Goal: Share content: Share content

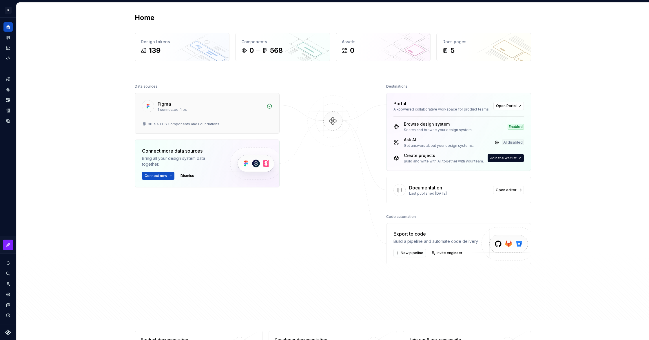
click at [196, 103] on div "Figma" at bounding box center [211, 103] width 106 height 7
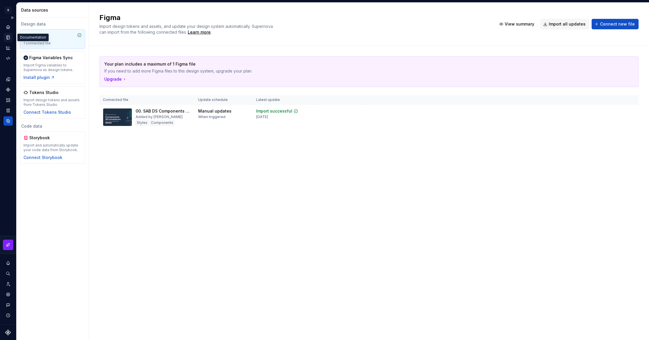
click at [6, 37] on icon "Documentation" at bounding box center [8, 37] width 5 height 5
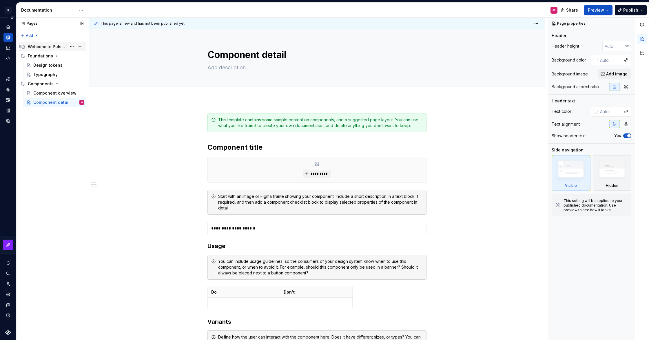
click at [41, 46] on div "Welcome to Pulse Design System" at bounding box center [47, 47] width 39 height 6
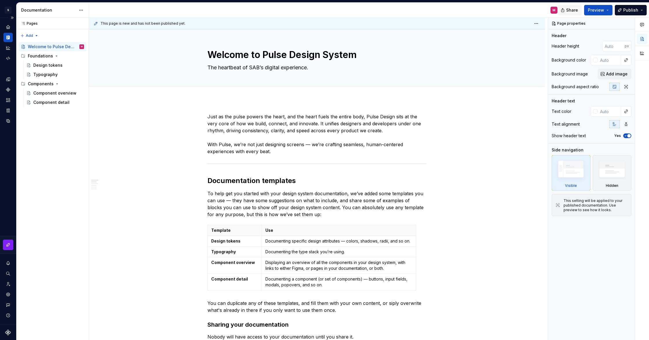
click at [572, 8] on span "Share" at bounding box center [572, 10] width 12 height 6
click at [517, 34] on input "[URL][DOMAIN_NAME]" at bounding box center [491, 33] width 90 height 10
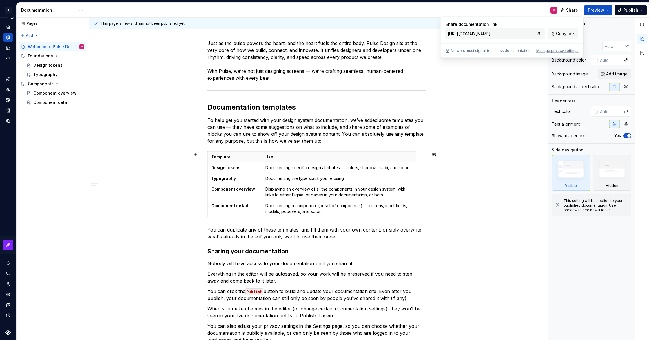
scroll to position [74, 0]
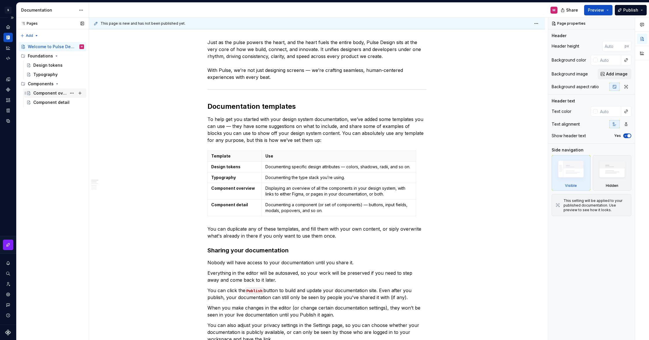
click at [48, 92] on div "Component overview" at bounding box center [49, 93] width 33 height 6
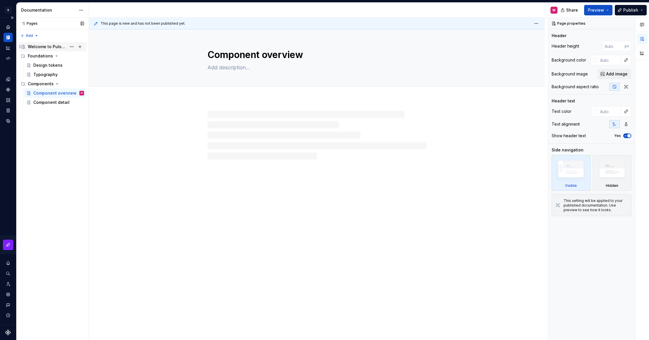
click at [46, 47] on div "Welcome to Pulse Design System" at bounding box center [47, 47] width 39 height 6
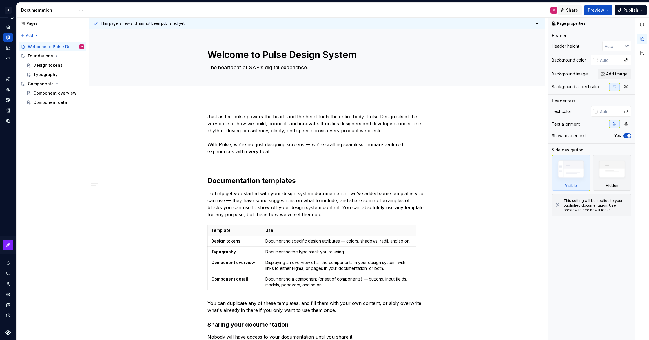
click at [572, 10] on span "Share" at bounding box center [572, 10] width 12 height 6
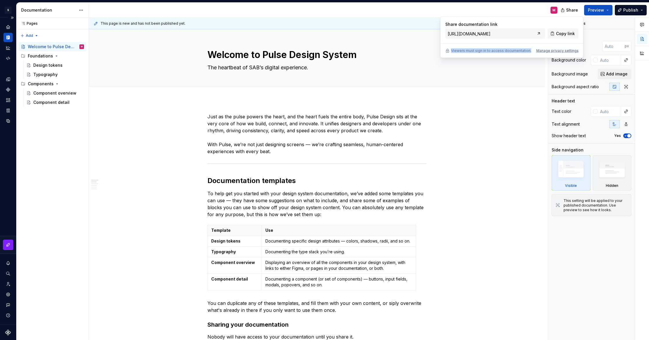
drag, startPoint x: 452, startPoint y: 50, endPoint x: 504, endPoint y: 54, distance: 51.7
click at [504, 54] on div "Share documentation link [URL][DOMAIN_NAME] Copy link Viewers must sign in to a…" at bounding box center [512, 37] width 143 height 41
type textarea "*"
click at [555, 52] on div "Manage privacy settings" at bounding box center [558, 50] width 42 height 5
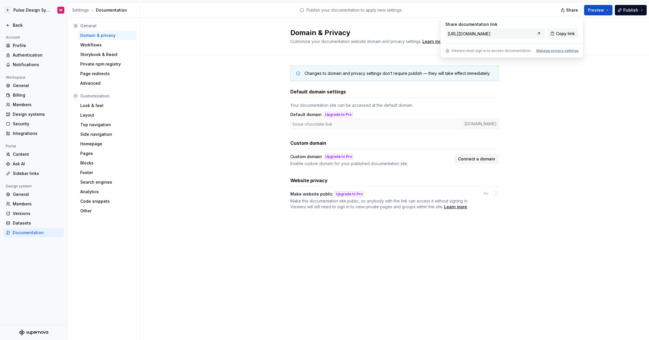
click at [536, 97] on div "Changes to domain and privacy settings don’t require publish — they will take e…" at bounding box center [394, 143] width 509 height 177
